Goal: Information Seeking & Learning: Learn about a topic

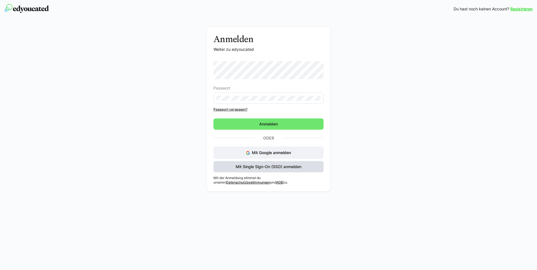
click at [283, 165] on span "Mit Single Sign-On (SSO) anmelden" at bounding box center [268, 167] width 67 height 6
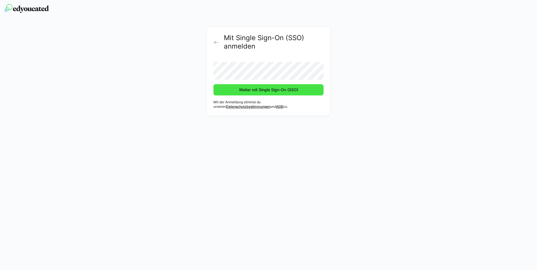
click at [266, 91] on span "Weiter mit Single Sign-On (SSO)" at bounding box center [268, 90] width 61 height 6
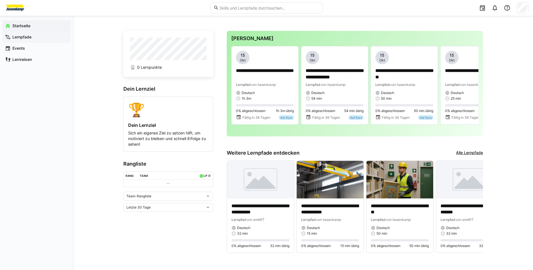
click at [48, 40] on span "Lernpfade" at bounding box center [40, 37] width 56 height 6
